Goal: Obtain resource: Download file/media

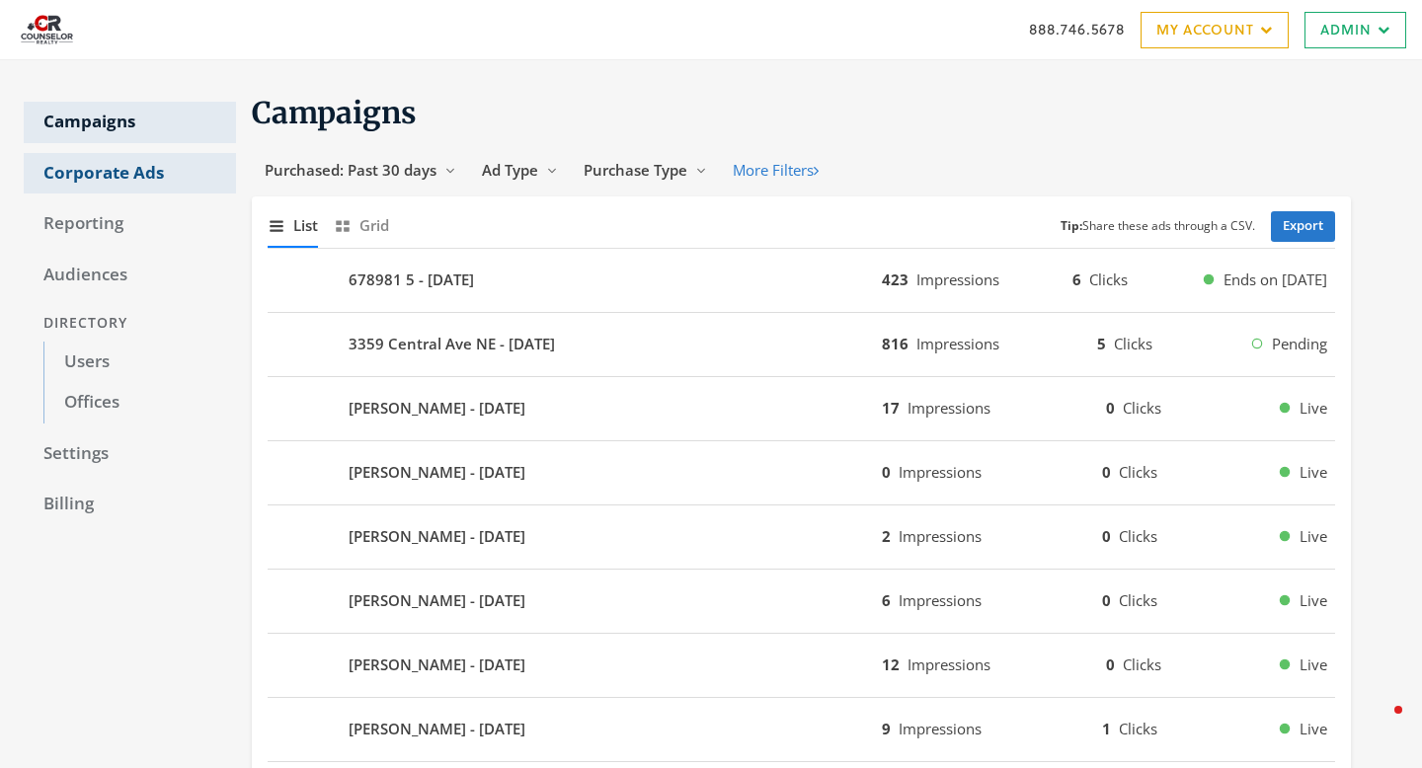
click at [120, 187] on link "Corporate Ads" at bounding box center [130, 173] width 212 height 41
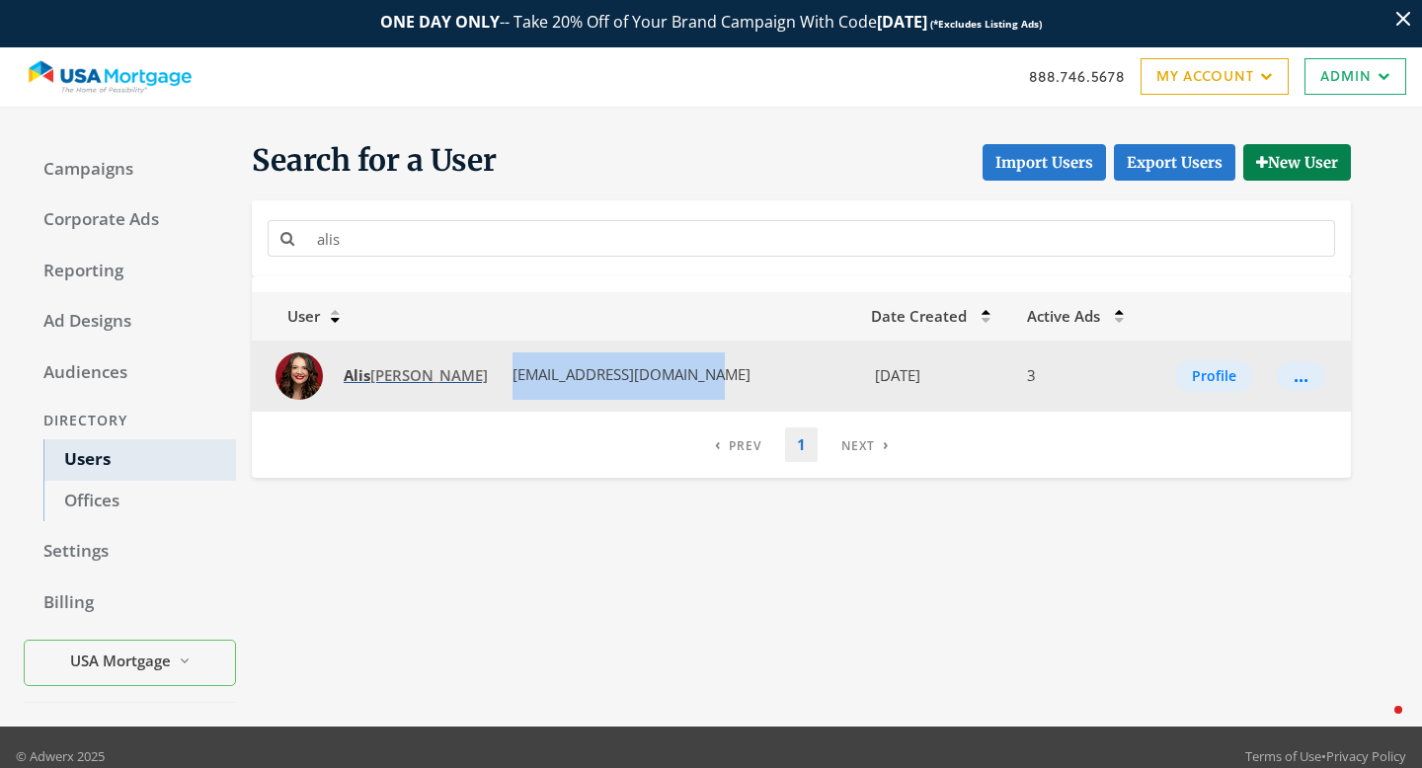
click at [411, 374] on span "Alis [PERSON_NAME]" at bounding box center [416, 375] width 144 height 20
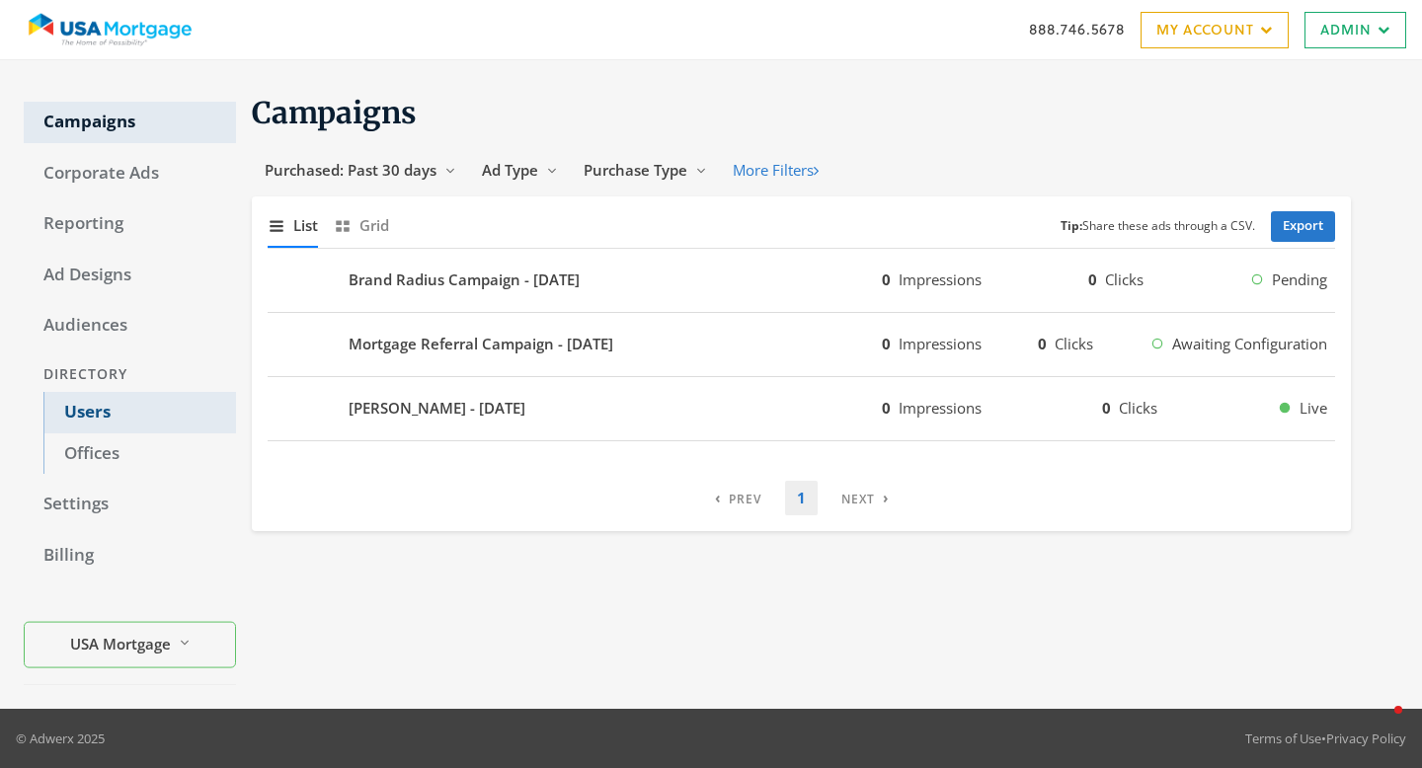
click at [97, 402] on link "Users" at bounding box center [139, 412] width 193 height 41
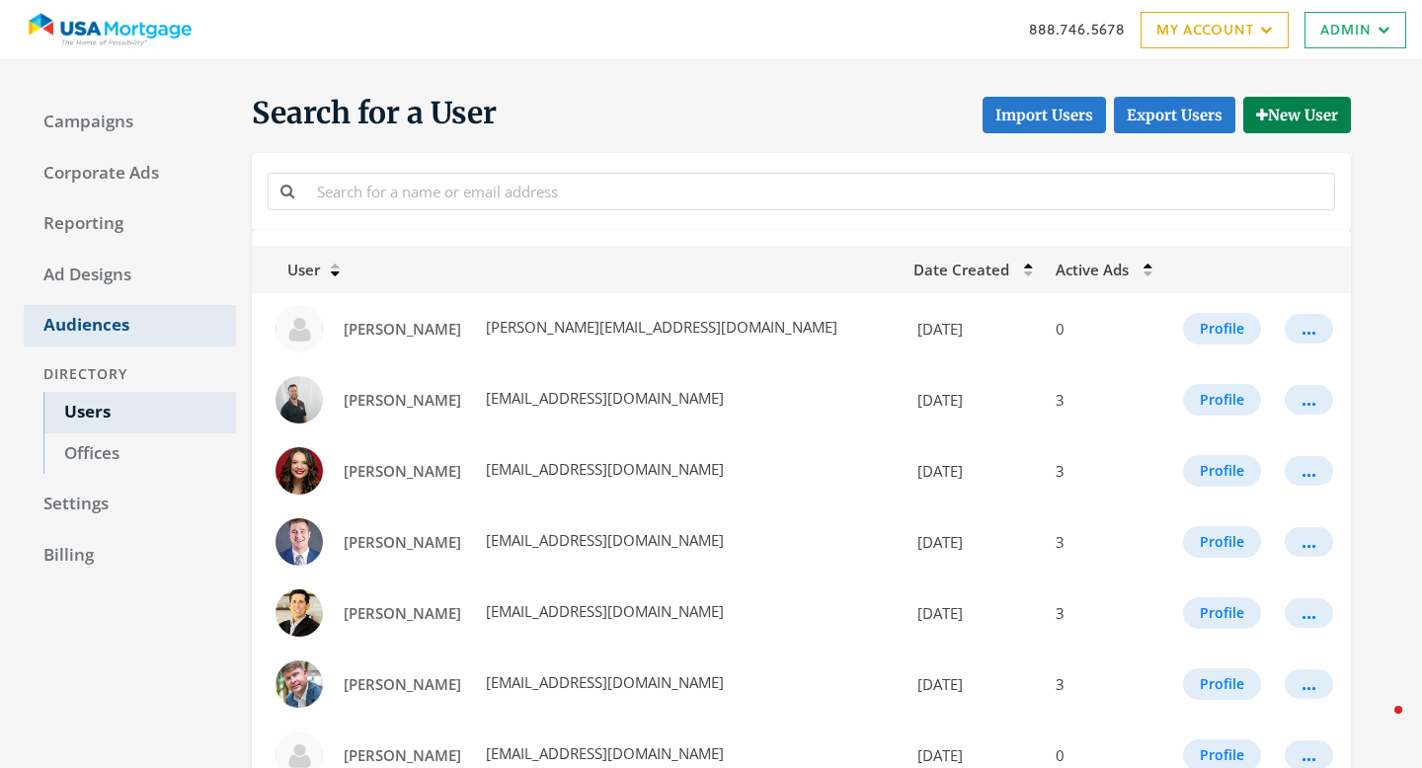
click at [104, 329] on link "Audiences" at bounding box center [130, 325] width 212 height 41
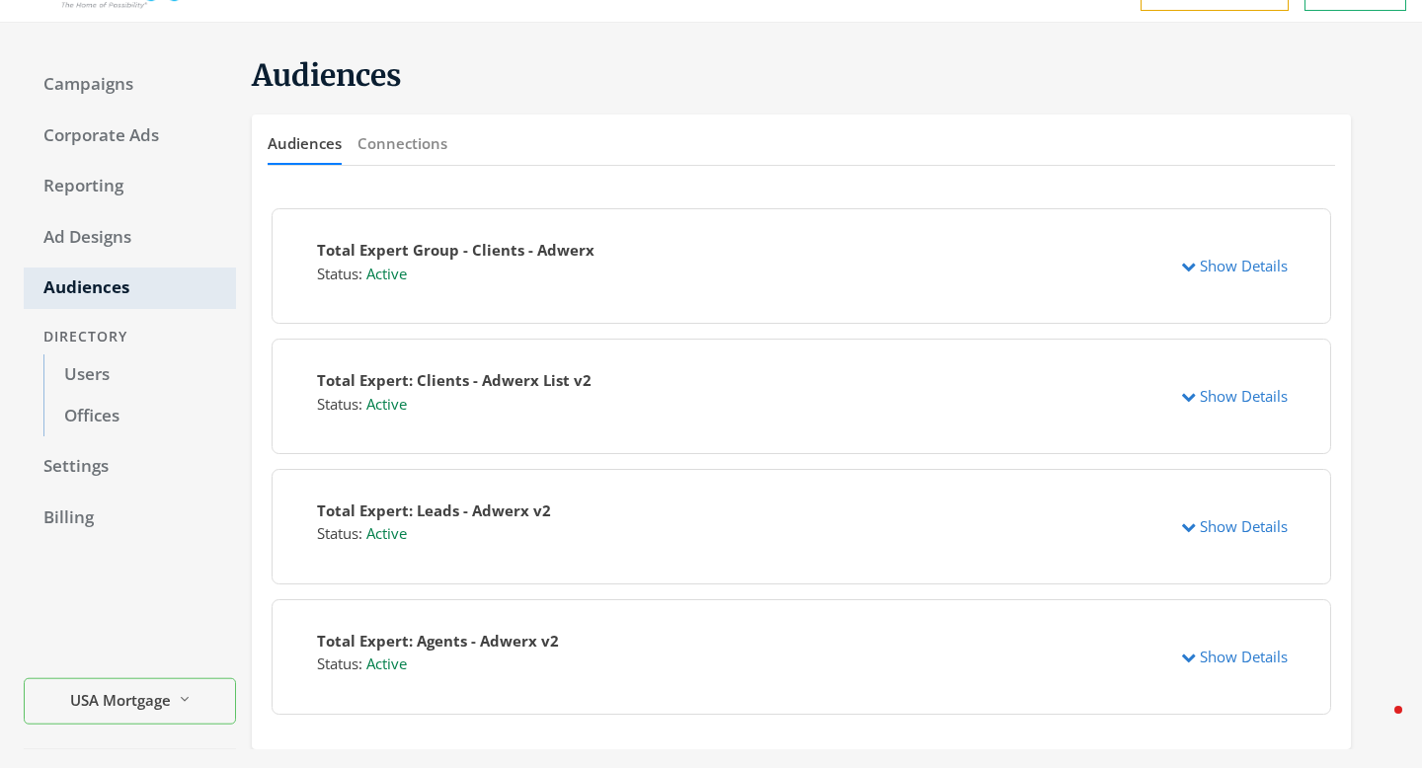
scroll to position [40, 0]
click at [1186, 521] on icon "button" at bounding box center [1188, 525] width 15 height 15
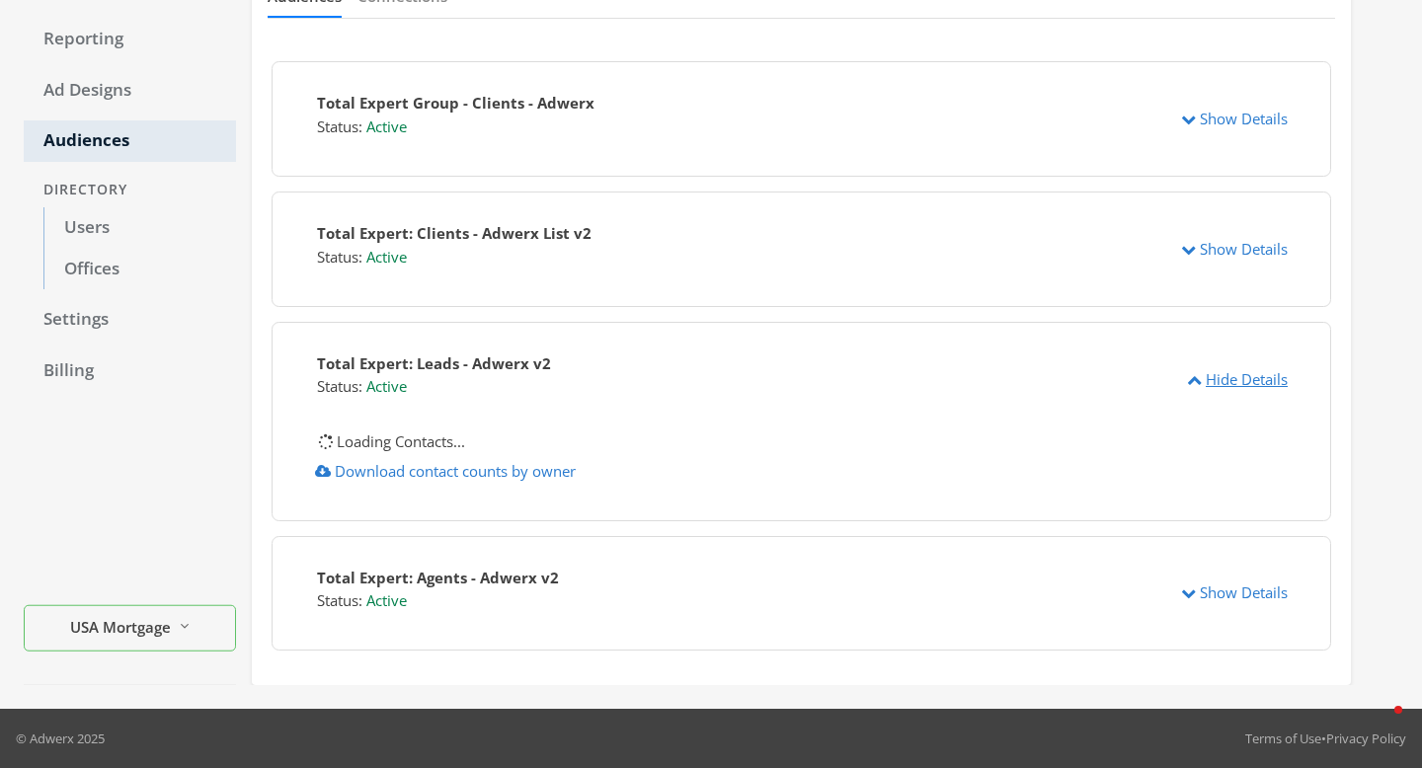
scroll to position [185, 0]
click at [1194, 600] on icon "button" at bounding box center [1188, 593] width 15 height 15
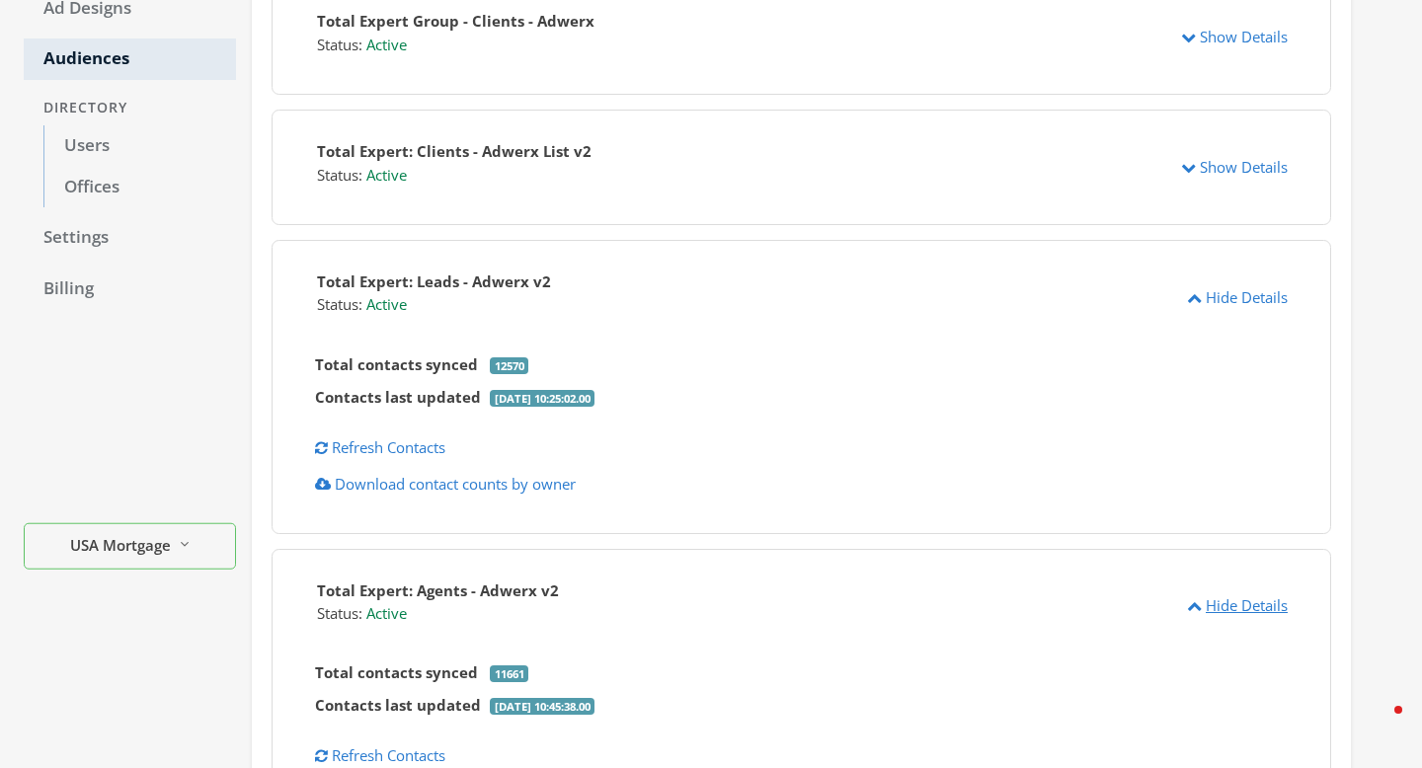
scroll to position [208, 0]
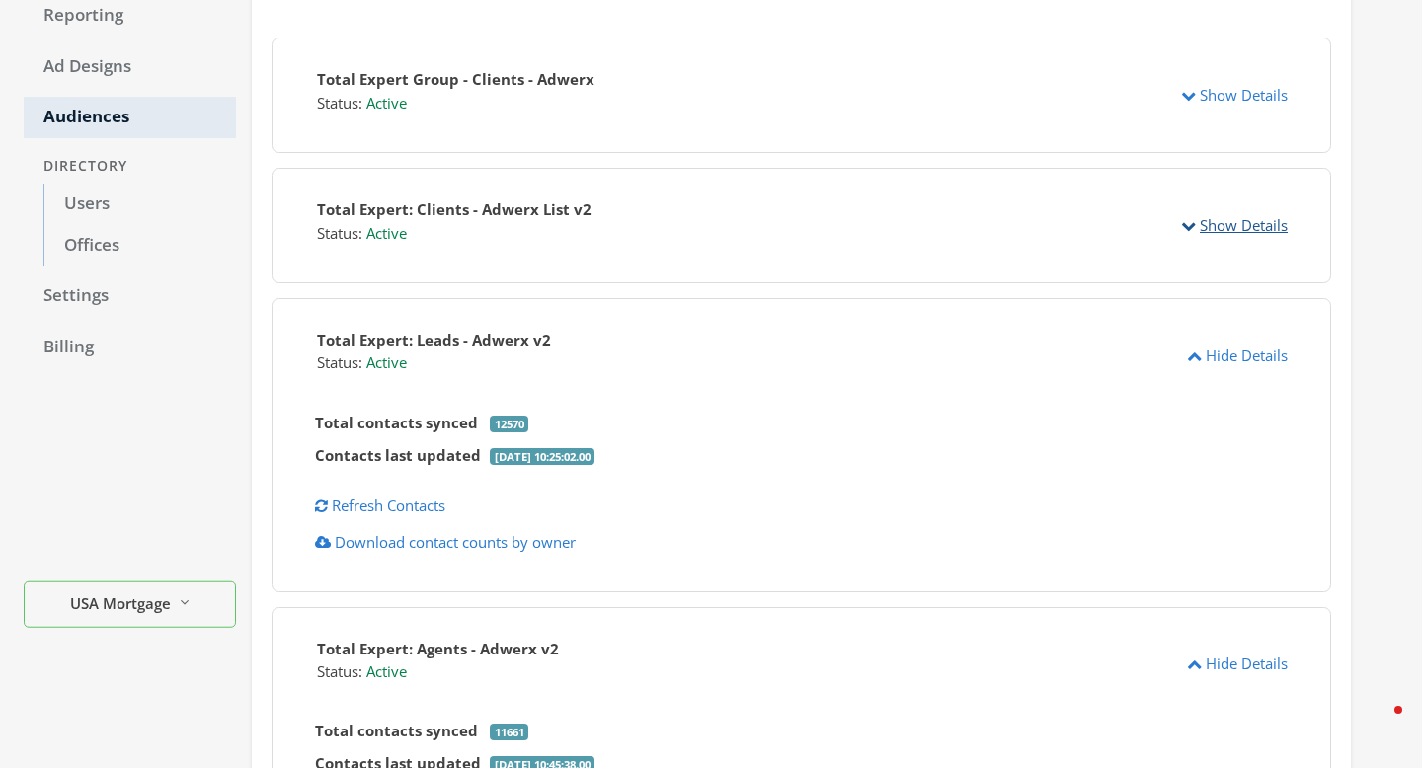
click at [1183, 229] on icon "button" at bounding box center [1188, 225] width 15 height 15
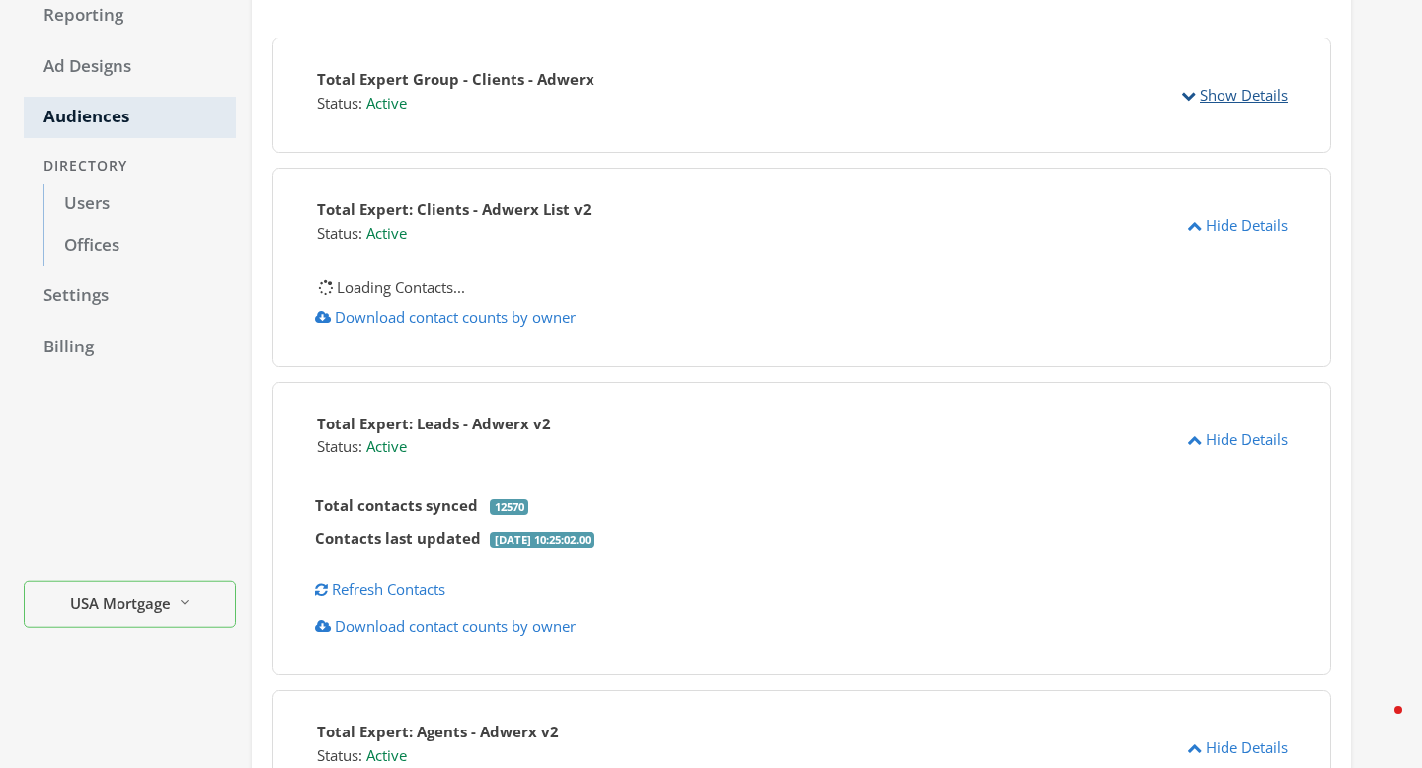
click at [1186, 103] on button "Show Details" at bounding box center [1234, 95] width 132 height 37
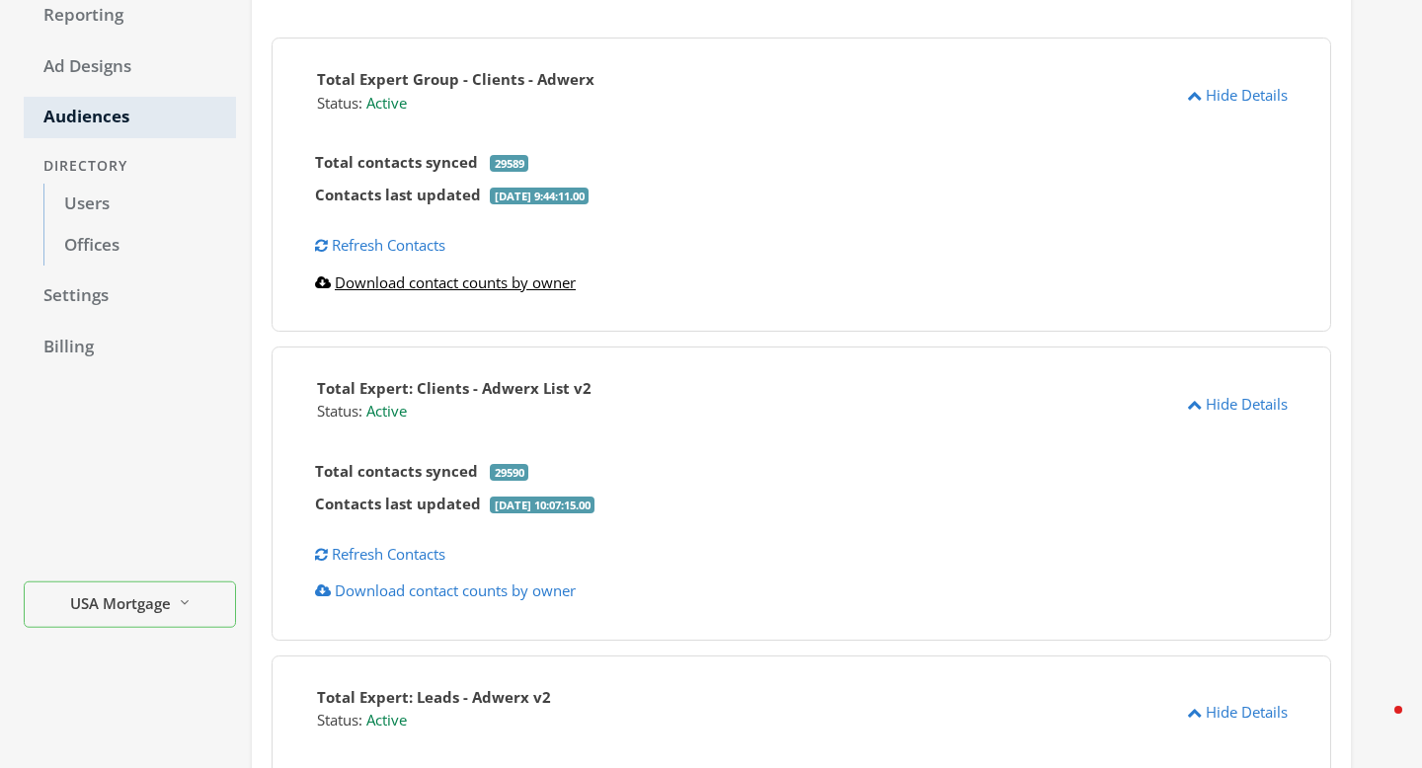
click at [509, 281] on link "Download contact counts by owner" at bounding box center [445, 283] width 261 height 20
click at [451, 596] on link "Download contact counts by owner" at bounding box center [445, 591] width 261 height 20
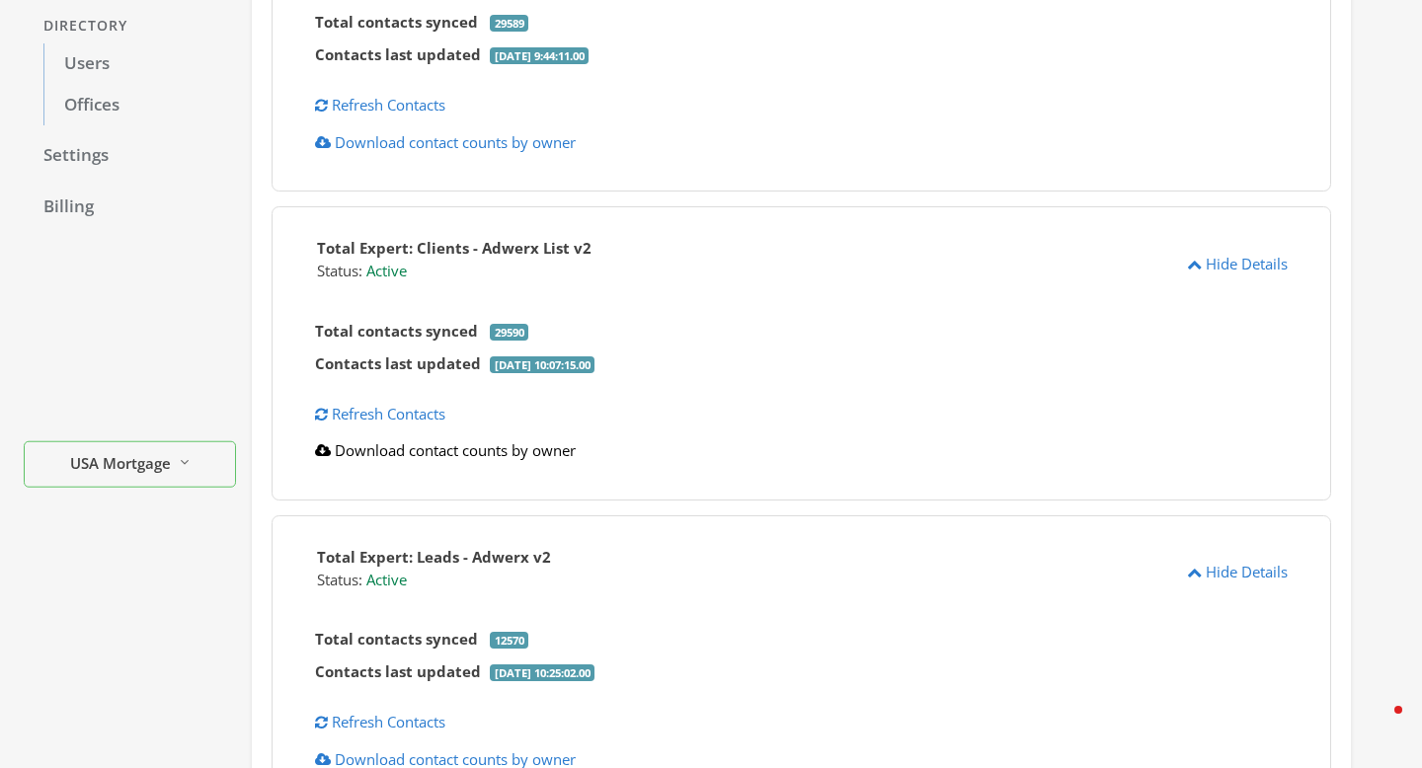
scroll to position [352, 0]
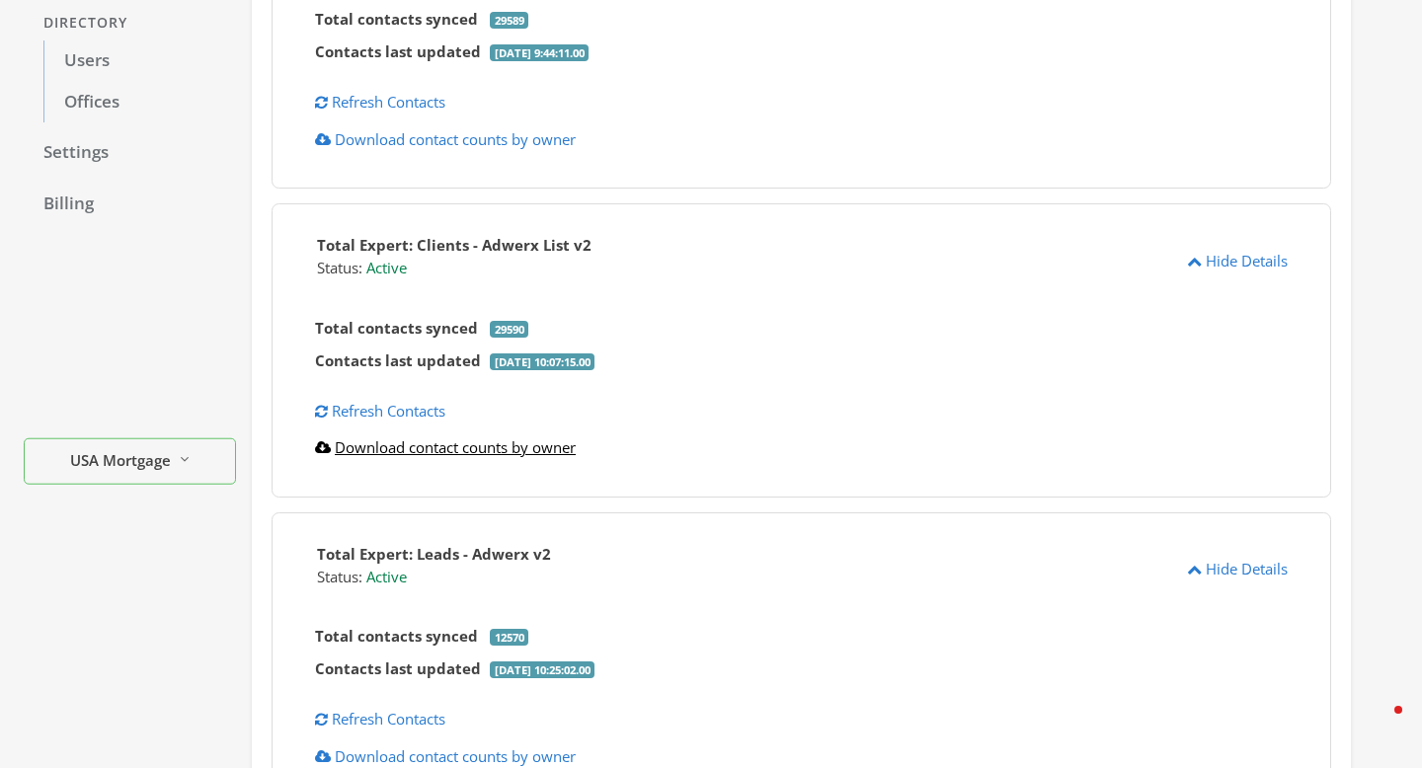
click at [510, 444] on link "Download contact counts by owner" at bounding box center [445, 448] width 261 height 20
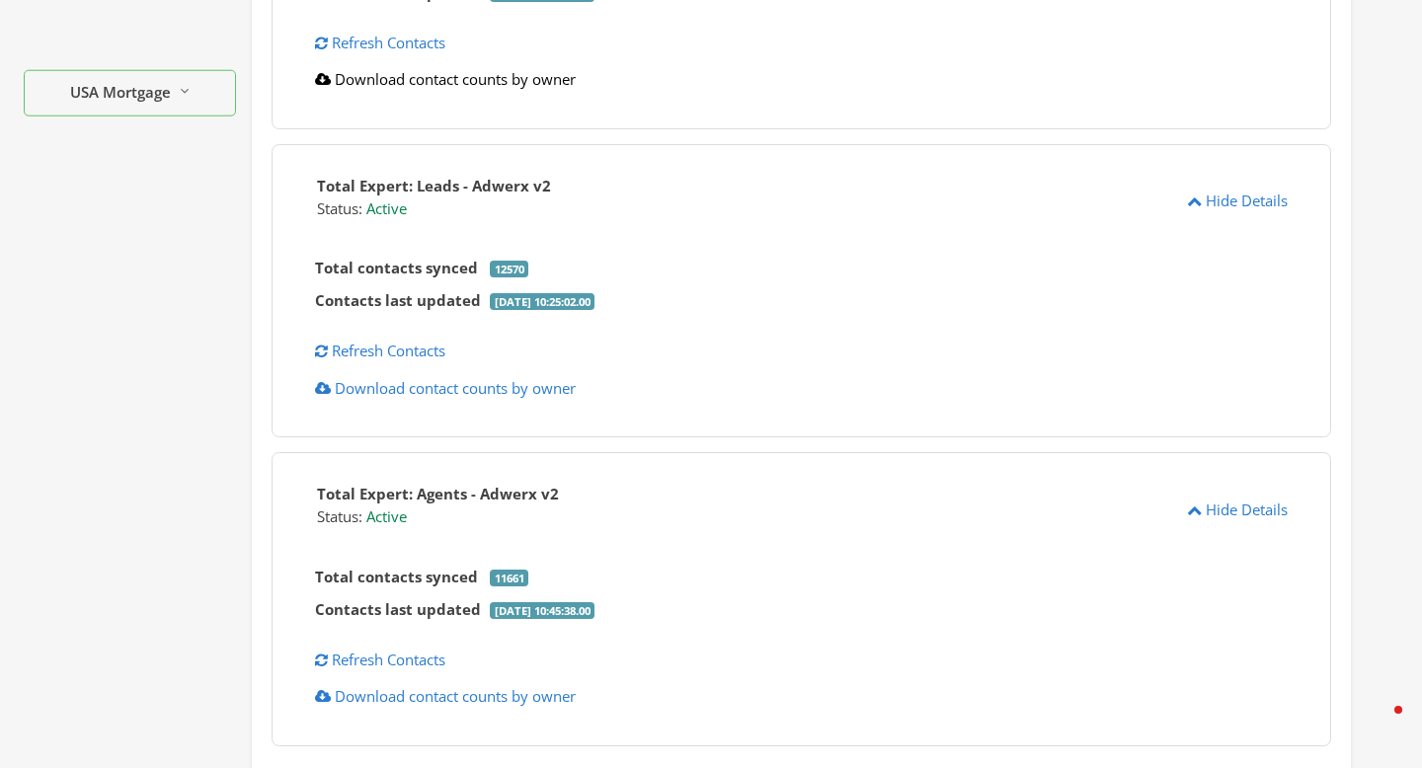
scroll to position [723, 0]
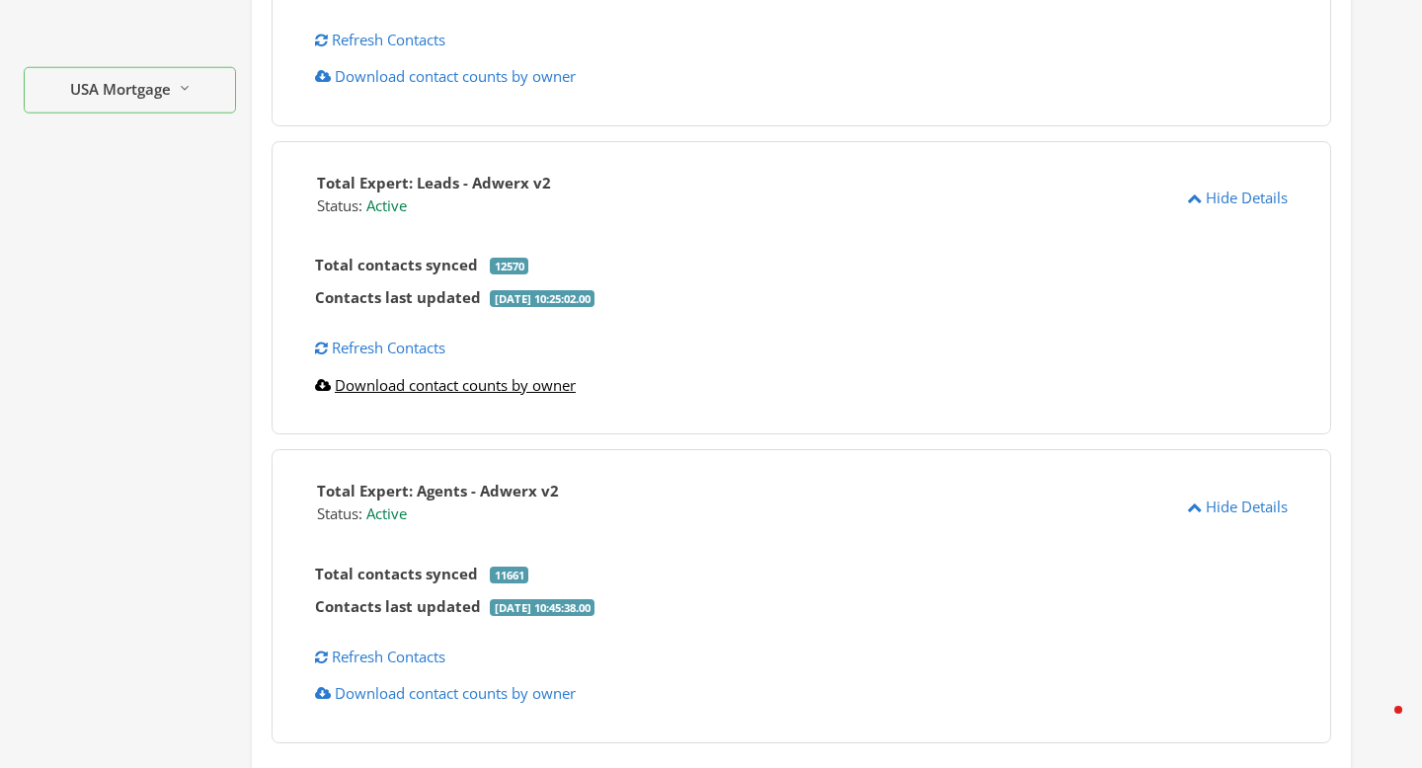
click at [506, 387] on link "Download contact counts by owner" at bounding box center [445, 385] width 261 height 20
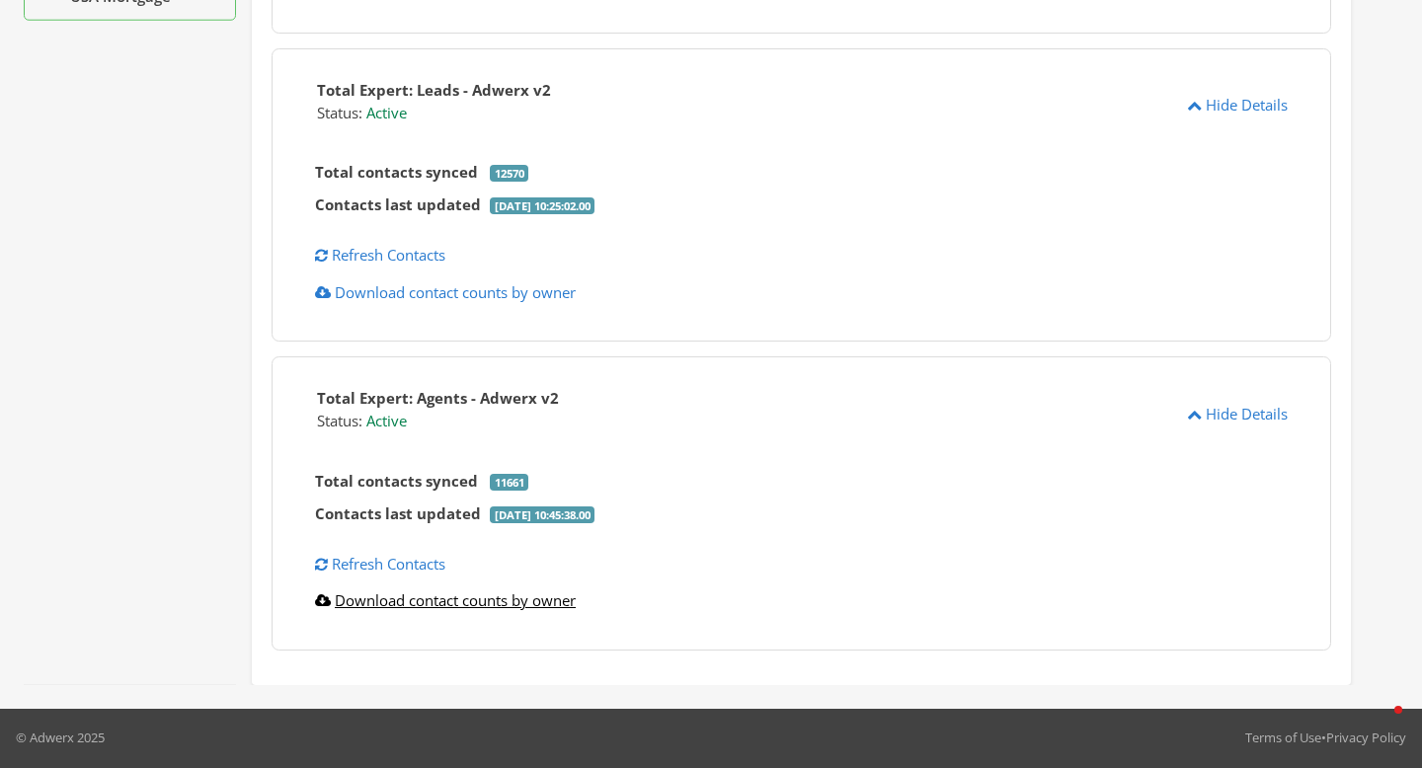
click at [489, 602] on link "Download contact counts by owner" at bounding box center [445, 601] width 261 height 20
